Goal: Check status: Check status

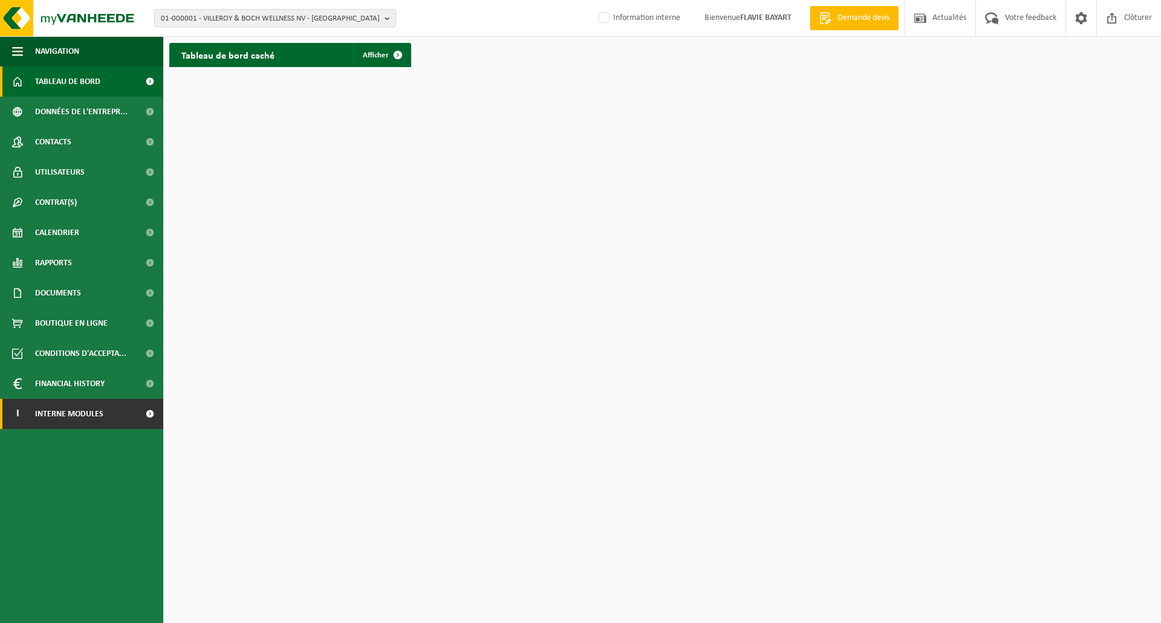
click at [126, 412] on link "I Interne modules" at bounding box center [81, 414] width 163 height 30
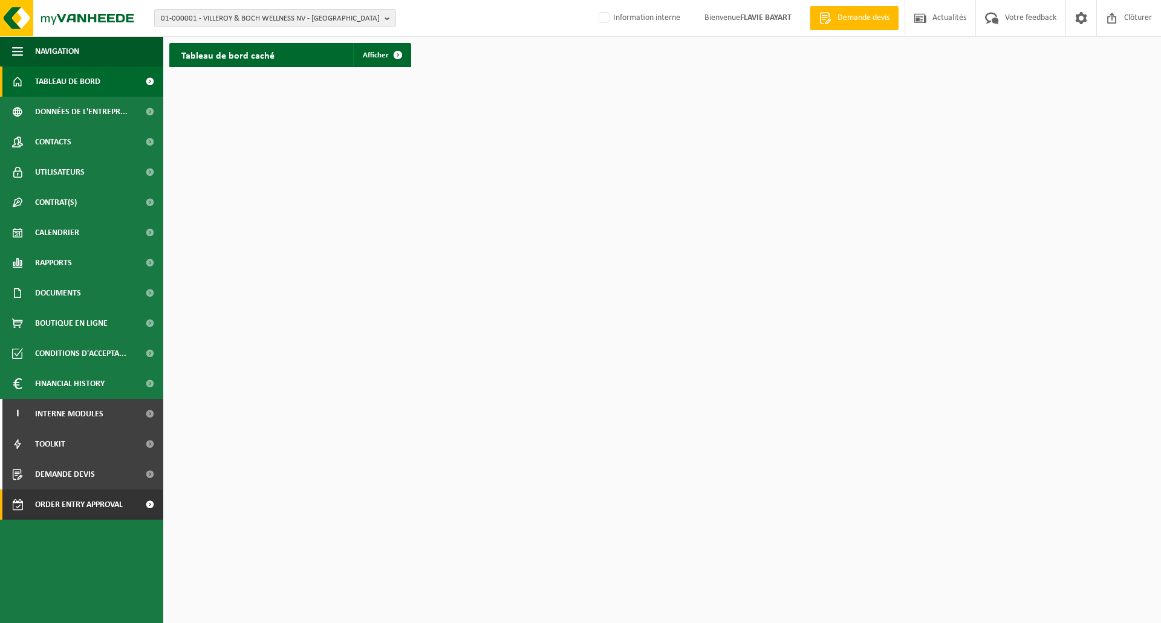
click at [111, 503] on span "Order entry approval" at bounding box center [79, 505] width 88 height 30
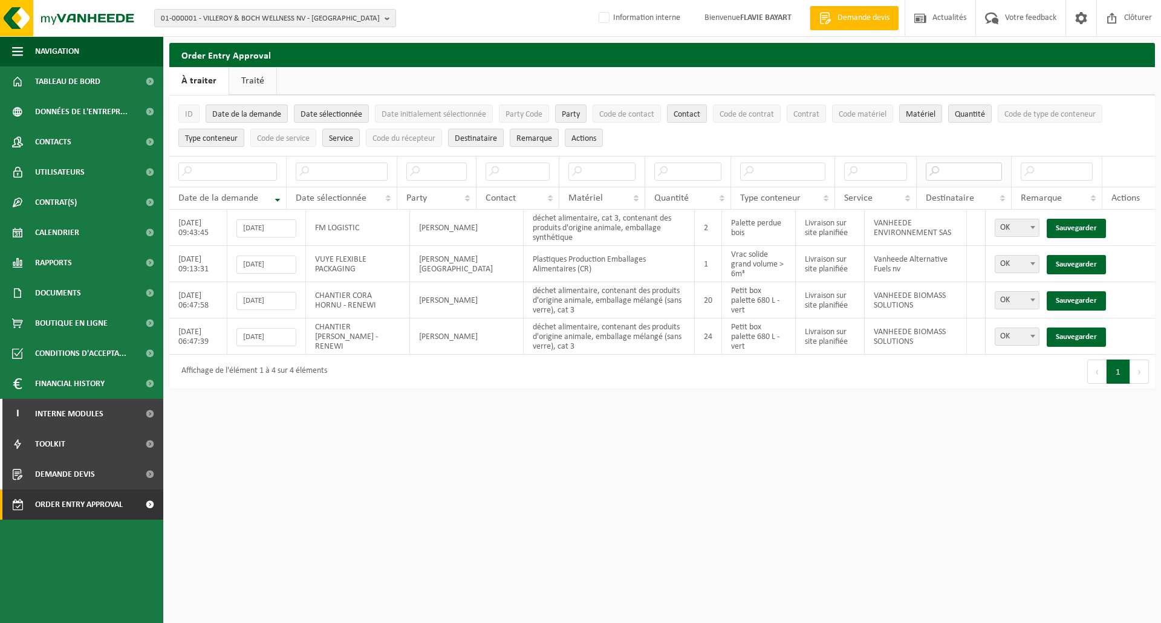
click at [952, 172] on input "text" at bounding box center [964, 172] width 77 height 18
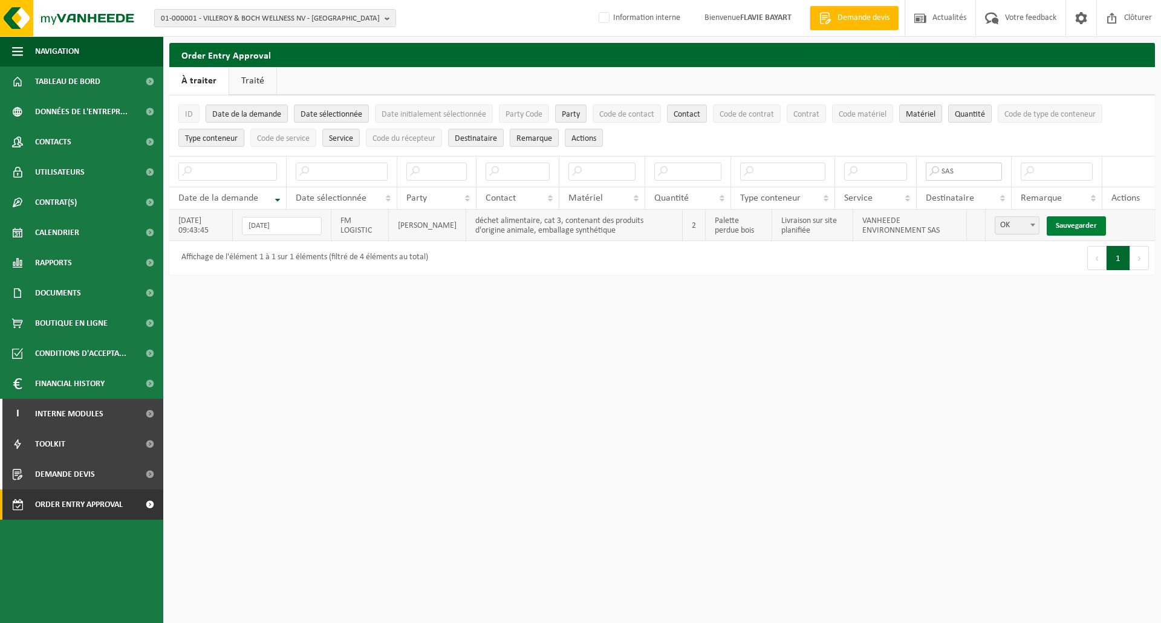
type input "SAS"
click at [1081, 225] on link "Sauvegarder" at bounding box center [1076, 225] width 59 height 19
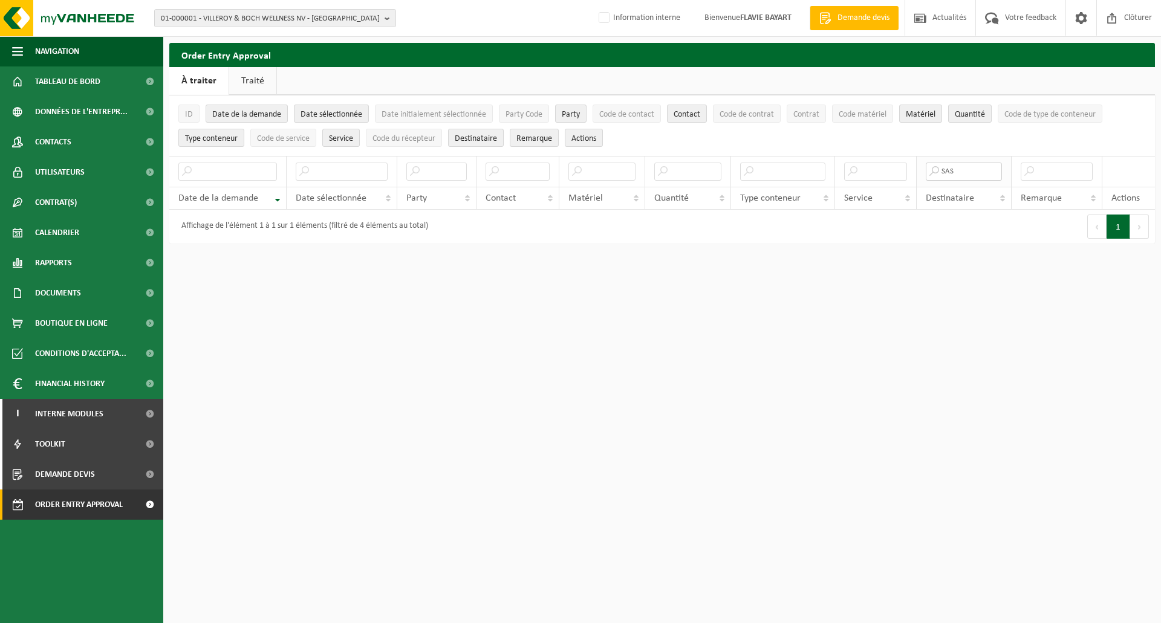
click at [973, 173] on input "SAS" at bounding box center [964, 172] width 77 height 18
